Goal: Task Accomplishment & Management: Use online tool/utility

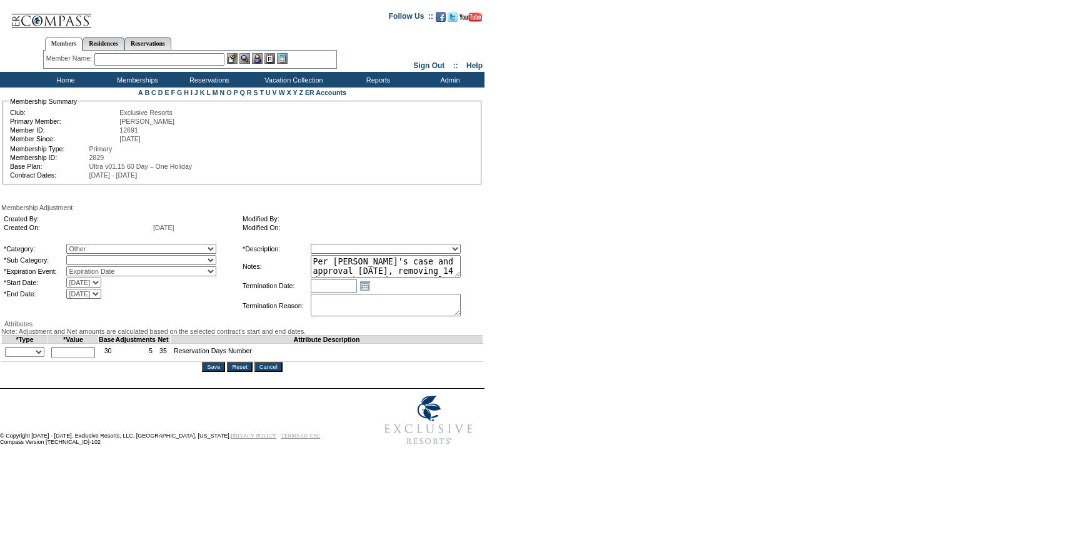
click at [117, 276] on select "Expiration Date Level Change or Exp Date Agreement Change or Exp Date No Expira…" at bounding box center [141, 271] width 150 height 10
click at [157, 263] on select "Miscellaneous Adjustment" at bounding box center [141, 260] width 150 height 10
select select "179"
click at [92, 257] on select "Miscellaneous Adjustment" at bounding box center [141, 260] width 150 height 10
click at [351, 252] on select "Membership/Transfer Fee Adjustment Membership Fee Adjustment Add-On Fee Adjustm…" at bounding box center [386, 249] width 150 height 10
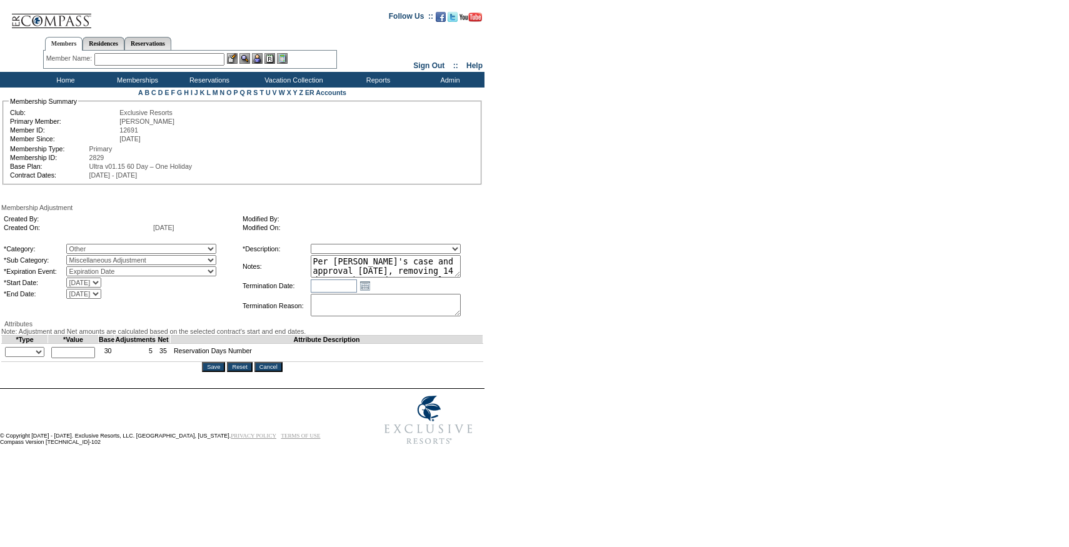
select select "275"
click at [334, 246] on select "Membership/Transfer Fee Adjustment Membership Fee Adjustment Add-On Fee Adjustm…" at bounding box center [386, 249] width 150 height 10
click at [44, 357] on select "+ - Override" at bounding box center [24, 352] width 39 height 10
select select "2"
click at [8, 357] on select "+ - Override" at bounding box center [24, 352] width 39 height 10
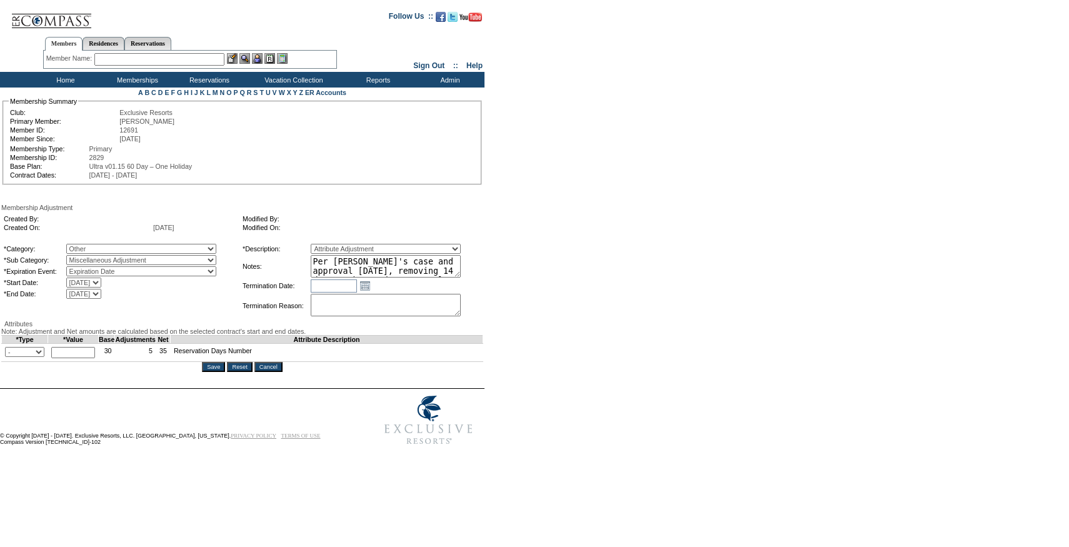
click at [95, 358] on input "text" at bounding box center [73, 352] width 44 height 11
type input "14"
click at [427, 262] on textarea "Per [PERSON_NAME]'s case and approval [DATE], removing 14 days to be used as re…" at bounding box center [386, 266] width 150 height 22
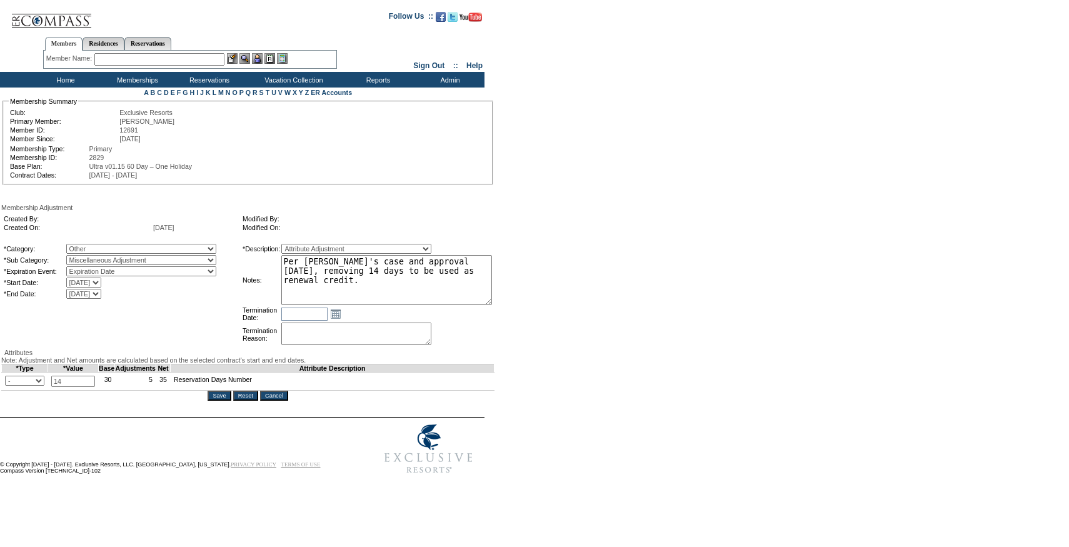
drag, startPoint x: 481, startPoint y: 276, endPoint x: 550, endPoint y: 306, distance: 75.6
click at [550, 306] on form "Follow Us ::" at bounding box center [532, 241] width 1064 height 477
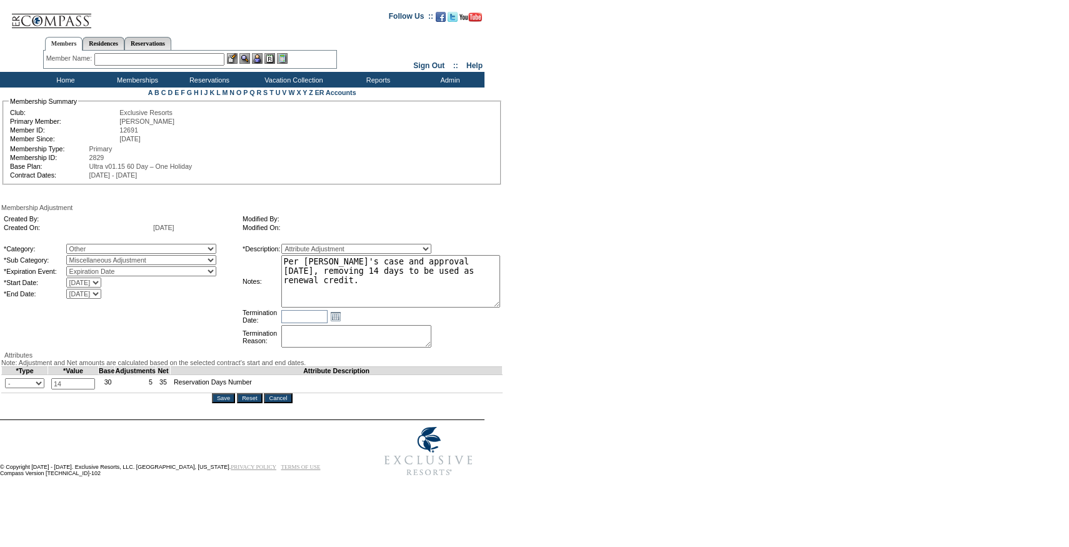
click at [231, 403] on td "Membership Adjustment Created By: Created On: [DATE] Modified By: Modified On: …" at bounding box center [251, 303] width 501 height 199
click at [231, 403] on input "Save" at bounding box center [223, 398] width 23 height 10
click at [231, 359] on div "Attributes" at bounding box center [251, 354] width 501 height 7
